Goal: Task Accomplishment & Management: Use online tool/utility

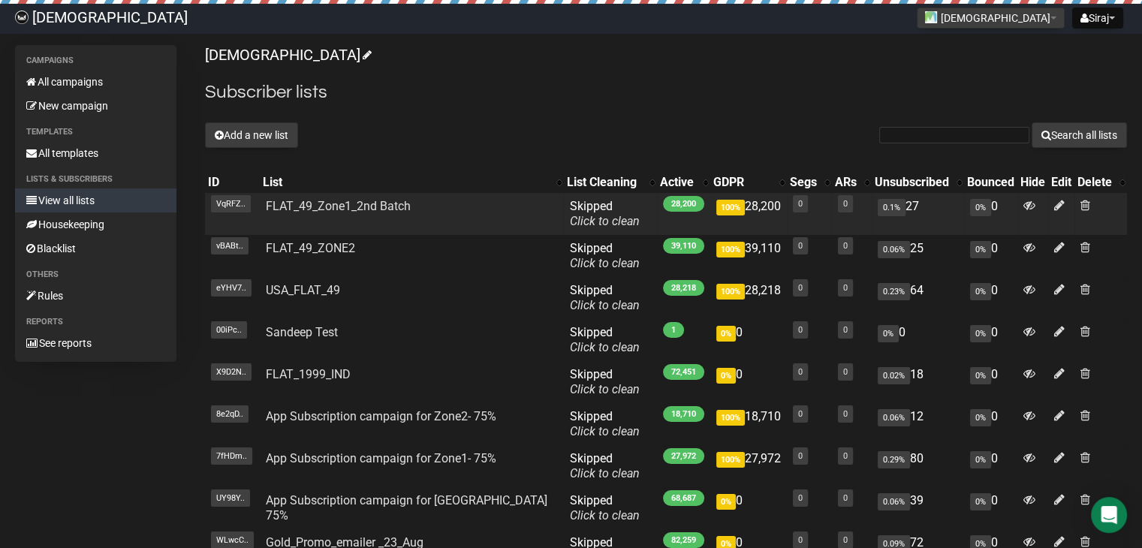
scroll to position [75, 0]
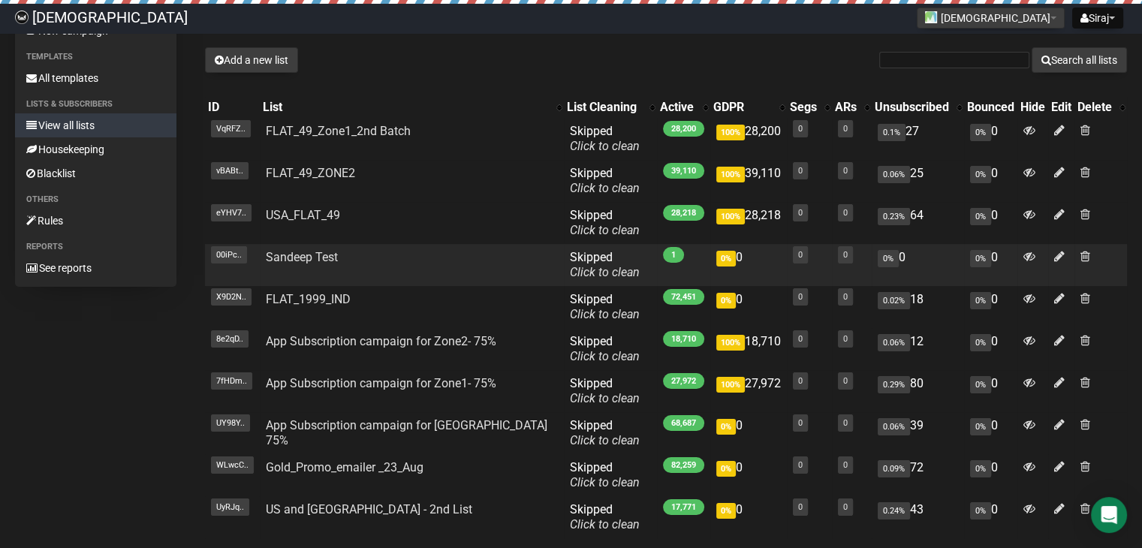
click at [798, 262] on td "0" at bounding box center [809, 265] width 45 height 42
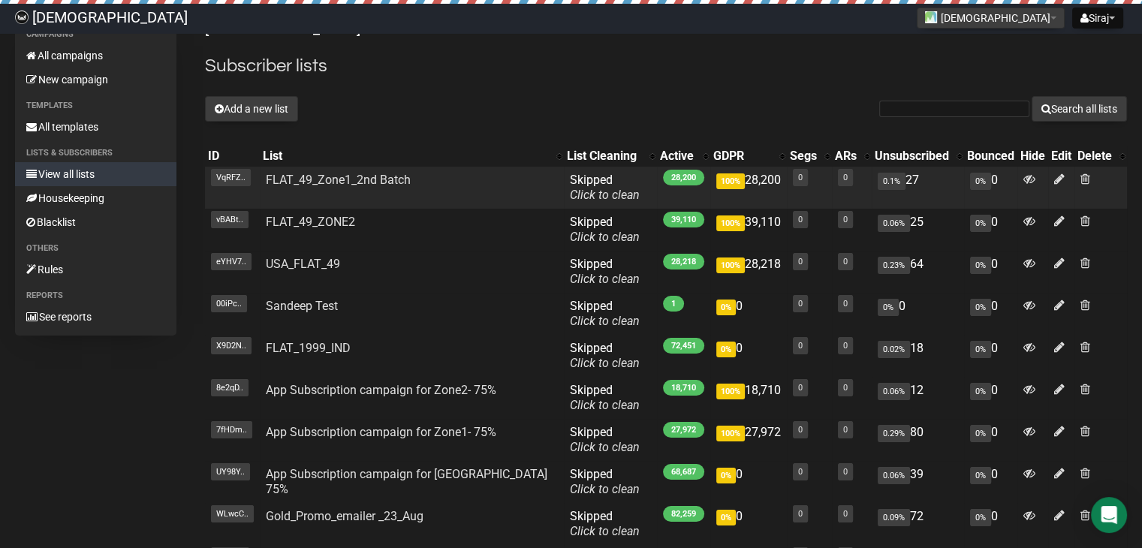
scroll to position [0, 0]
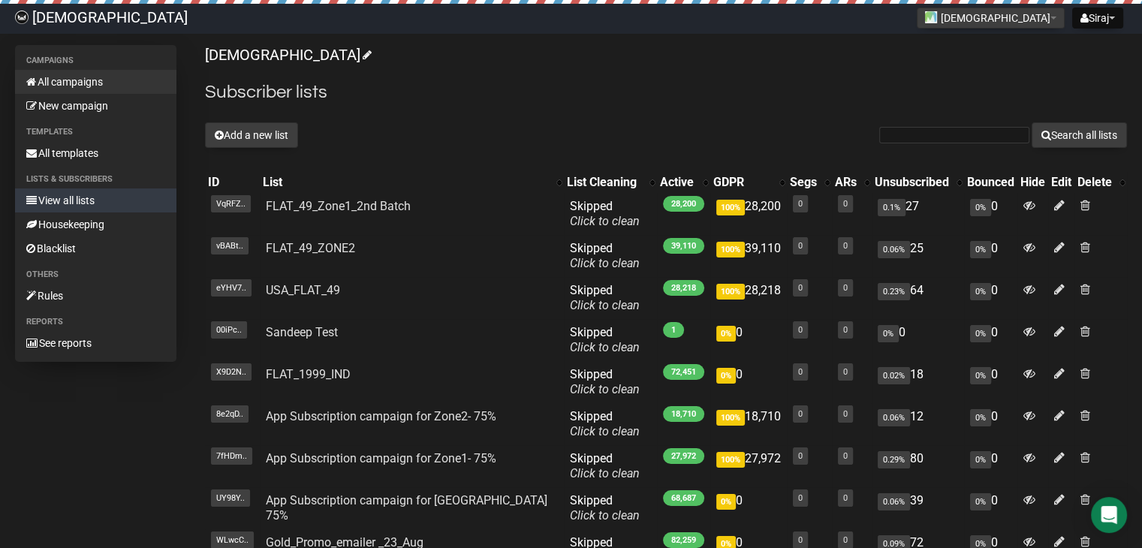
click at [71, 79] on link "All campaigns" at bounding box center [95, 82] width 161 height 24
click at [229, 134] on button "Add a new list" at bounding box center [251, 135] width 93 height 26
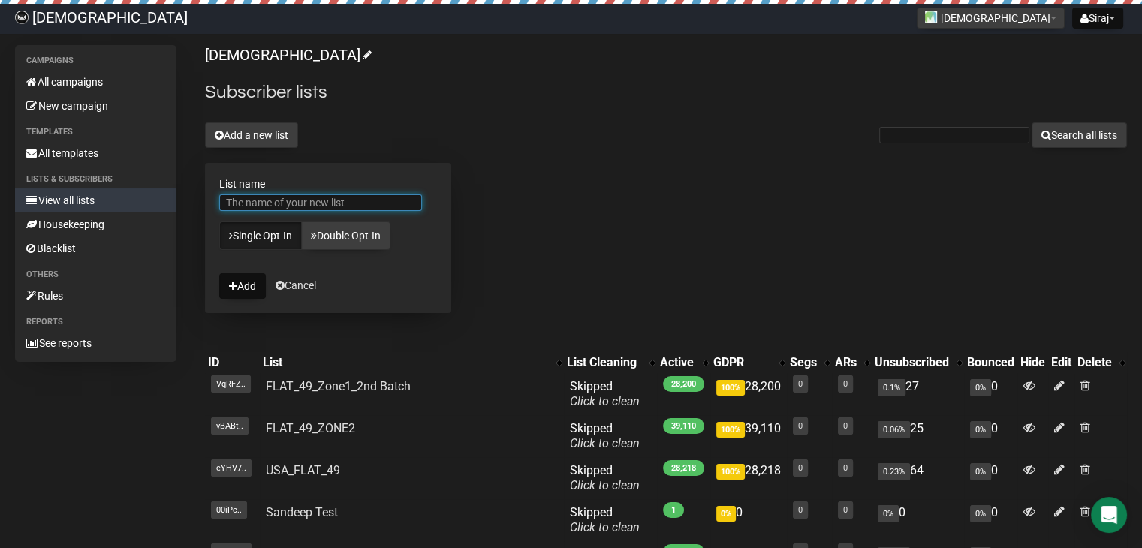
paste input "FLAT1999-Zone3"
type input "FLAT1999-Zone3"
click at [248, 286] on button "Add" at bounding box center [242, 286] width 47 height 26
